Goal: Task Accomplishment & Management: Manage account settings

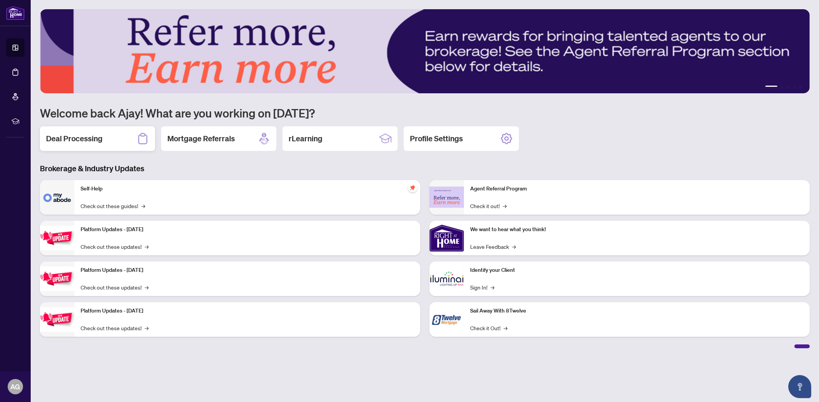
click at [66, 135] on h2 "Deal Processing" at bounding box center [74, 138] width 56 height 11
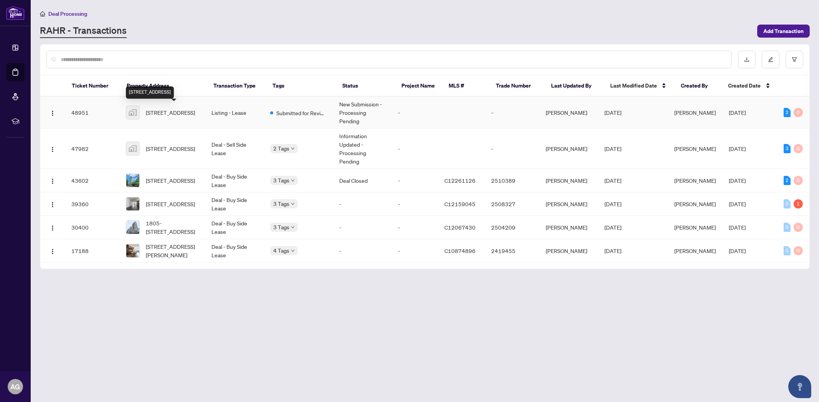
click at [165, 115] on span "[STREET_ADDRESS]" at bounding box center [170, 112] width 49 height 8
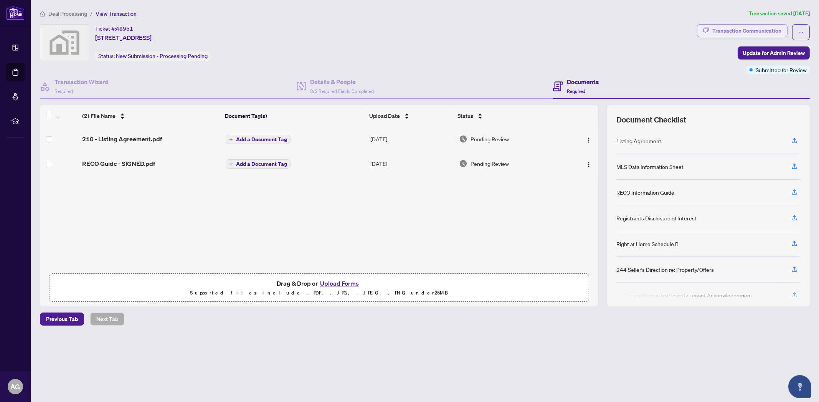
click at [712, 31] on button "Transaction Communication" at bounding box center [742, 30] width 91 height 13
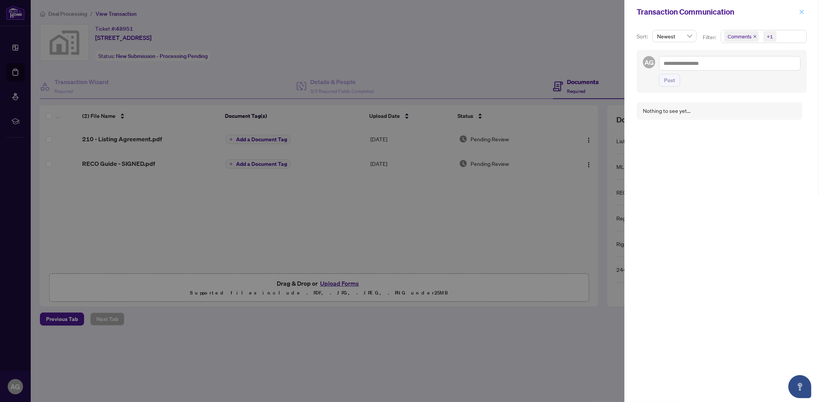
click at [802, 9] on icon "close" at bounding box center [801, 11] width 5 height 5
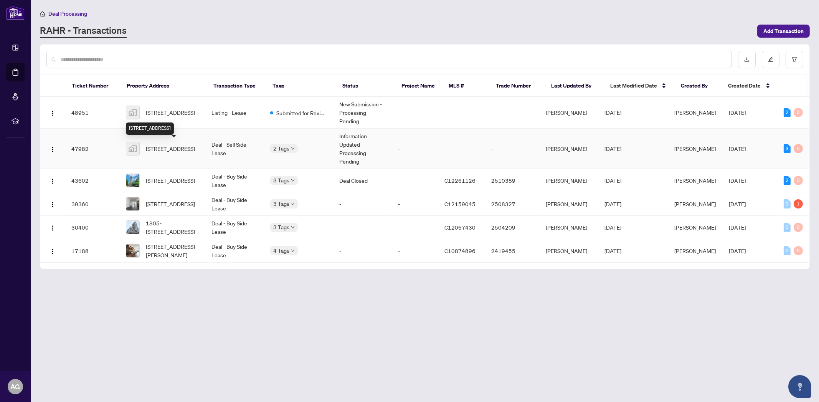
click at [165, 149] on span "[STREET_ADDRESS]" at bounding box center [170, 148] width 49 height 8
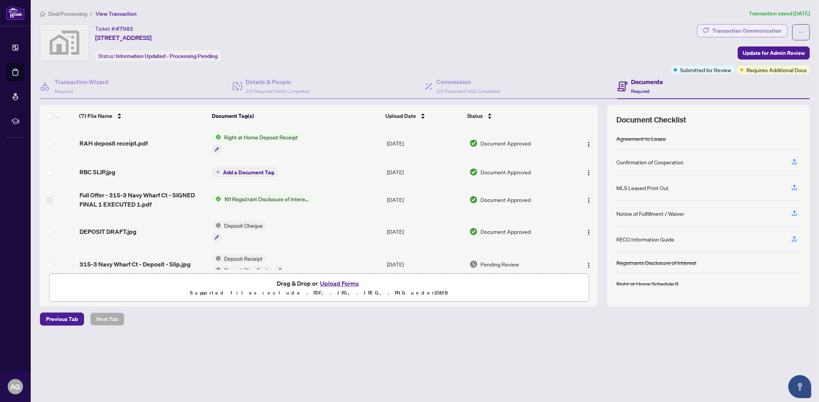
click at [730, 34] on div "Transaction Communication" at bounding box center [746, 31] width 69 height 12
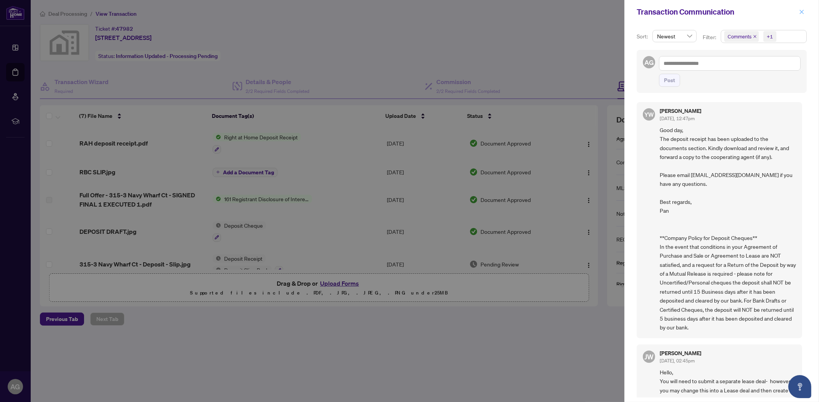
click at [801, 11] on icon "close" at bounding box center [801, 12] width 4 height 4
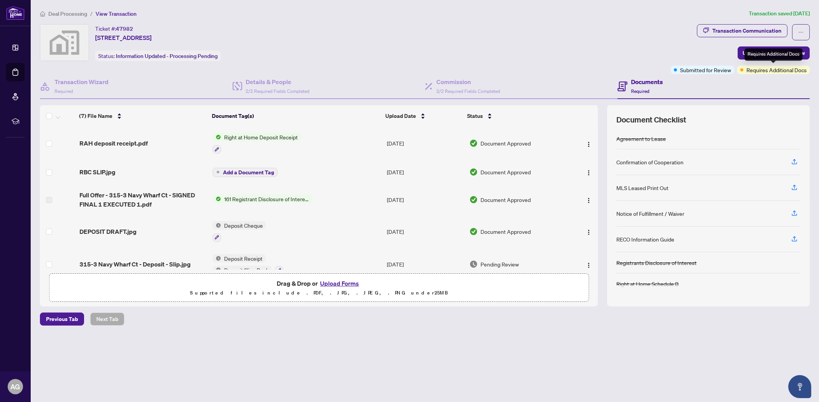
click at [781, 69] on span "Requires Additional Docs" at bounding box center [776, 70] width 60 height 8
click at [484, 145] on span "Document Approved" at bounding box center [506, 143] width 50 height 8
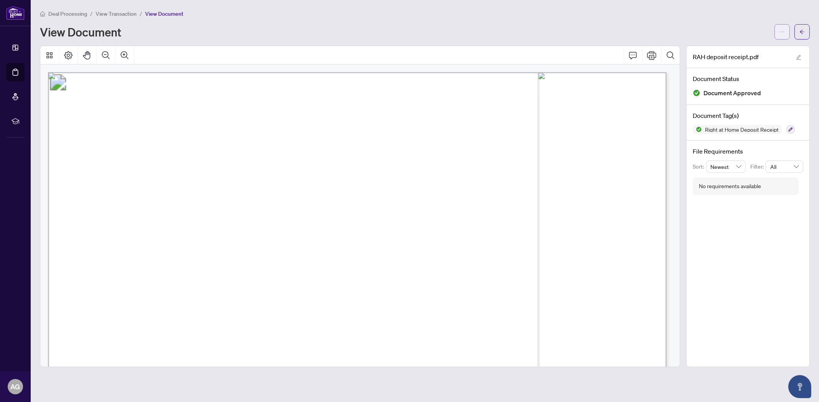
click at [775, 36] on button "button" at bounding box center [781, 31] width 15 height 15
click at [742, 49] on span "Download" at bounding box center [754, 48] width 58 height 8
